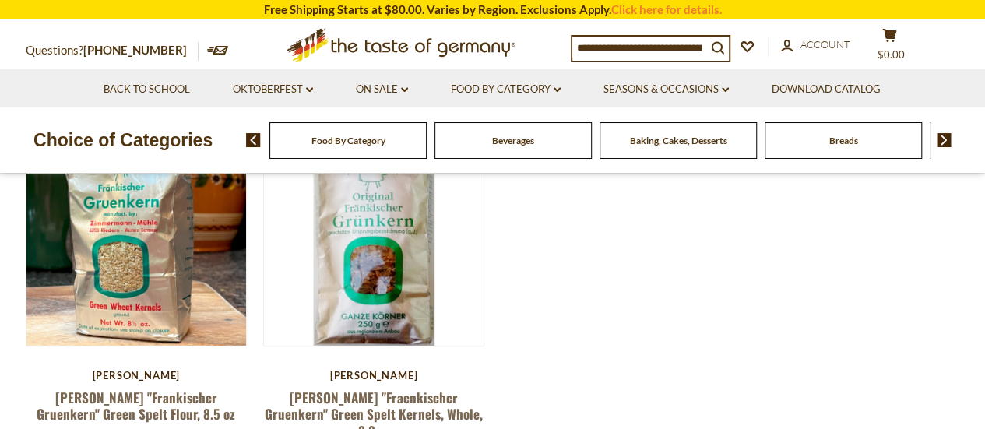
scroll to position [156, 0]
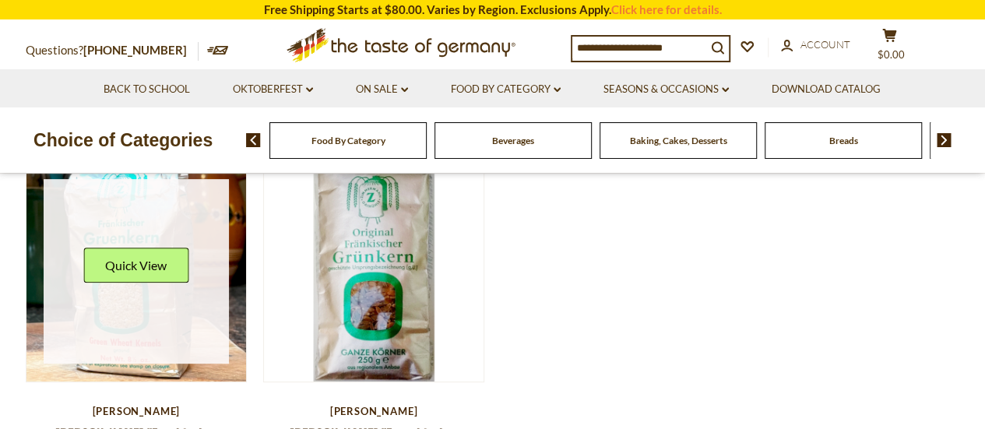
click at [110, 318] on link at bounding box center [136, 271] width 185 height 185
